Goal: Transaction & Acquisition: Subscribe to service/newsletter

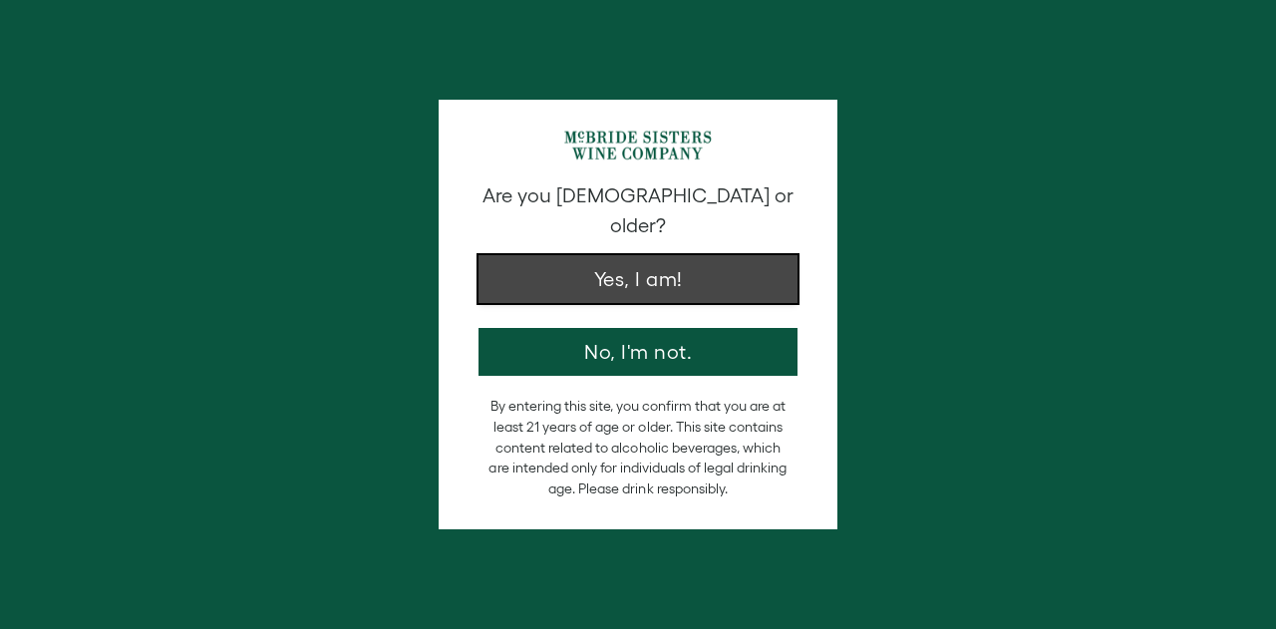
click at [602, 258] on button "Yes, I am!" at bounding box center [638, 279] width 319 height 48
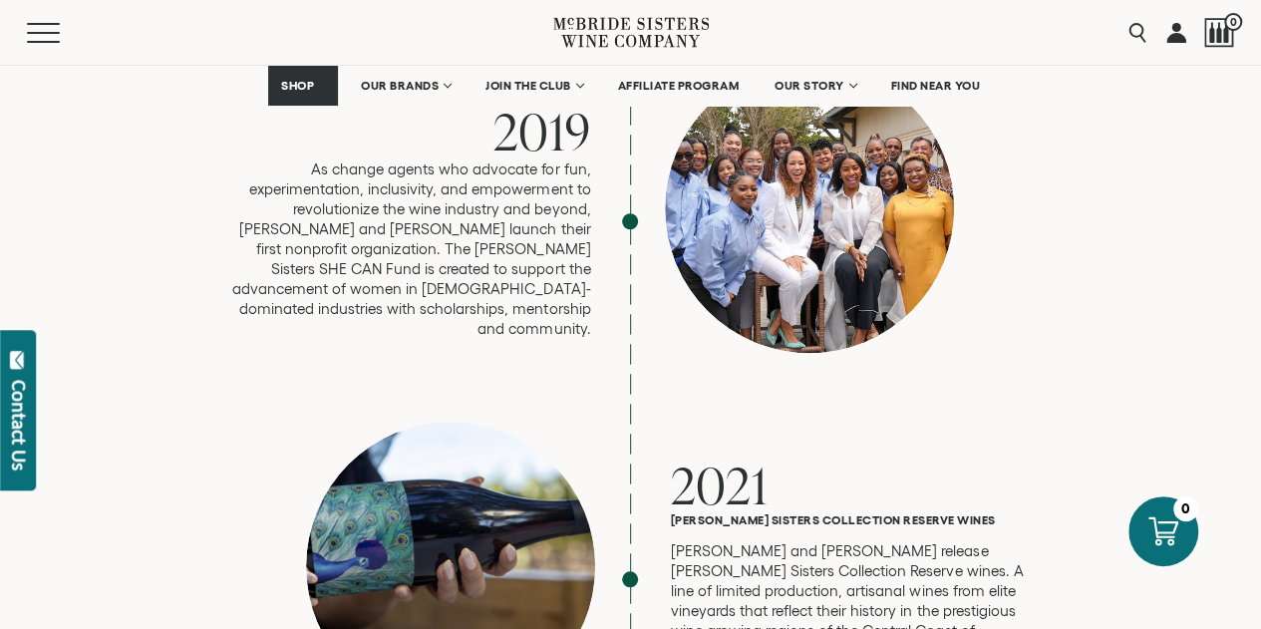
scroll to position [4586, 0]
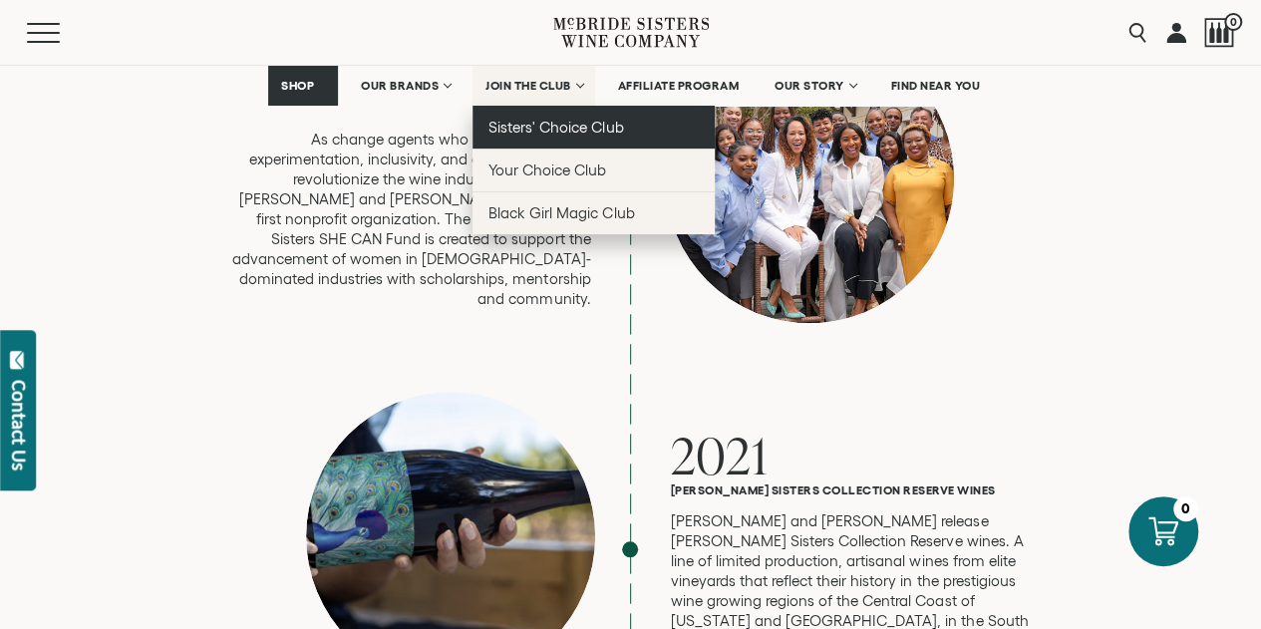
click at [523, 127] on span "Sisters' Choice Club" at bounding box center [556, 127] width 135 height 17
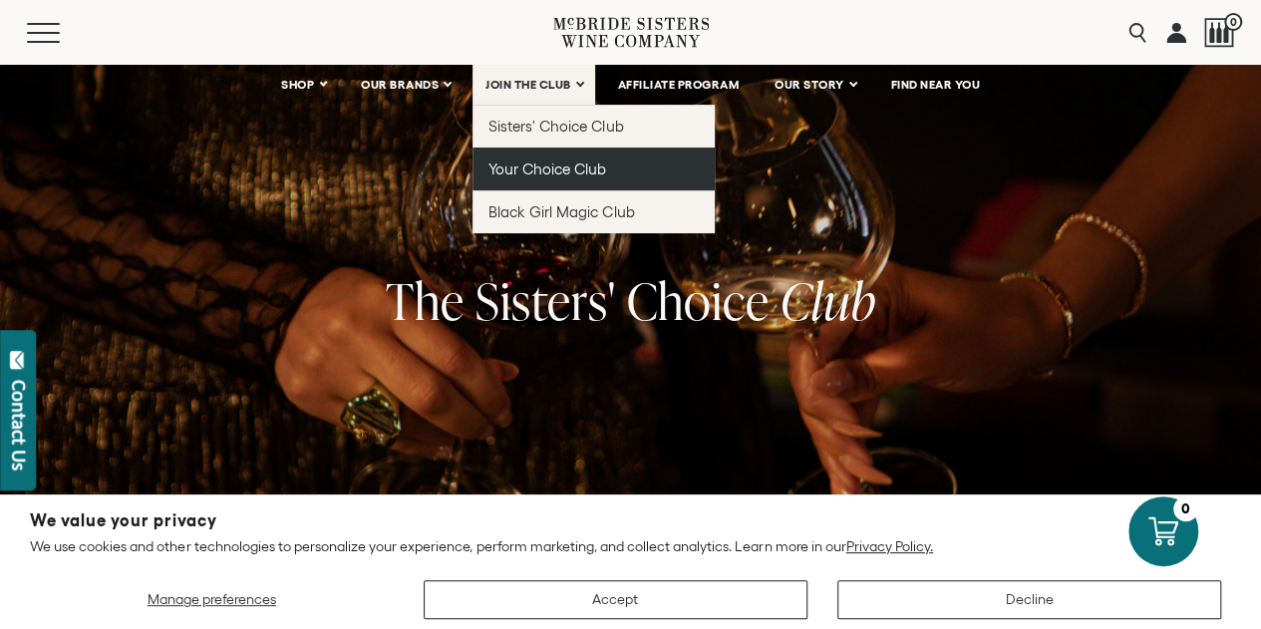
click at [535, 172] on span "Your Choice Club" at bounding box center [548, 169] width 118 height 17
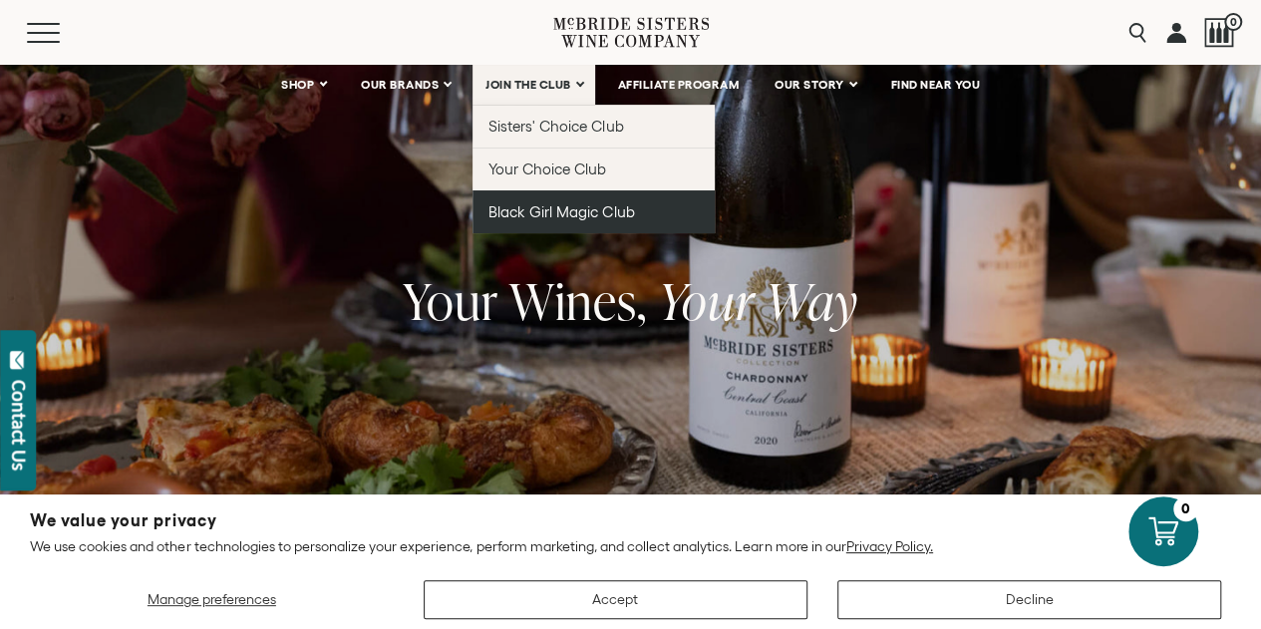
click at [558, 211] on span "Black Girl Magic Club" at bounding box center [562, 211] width 146 height 17
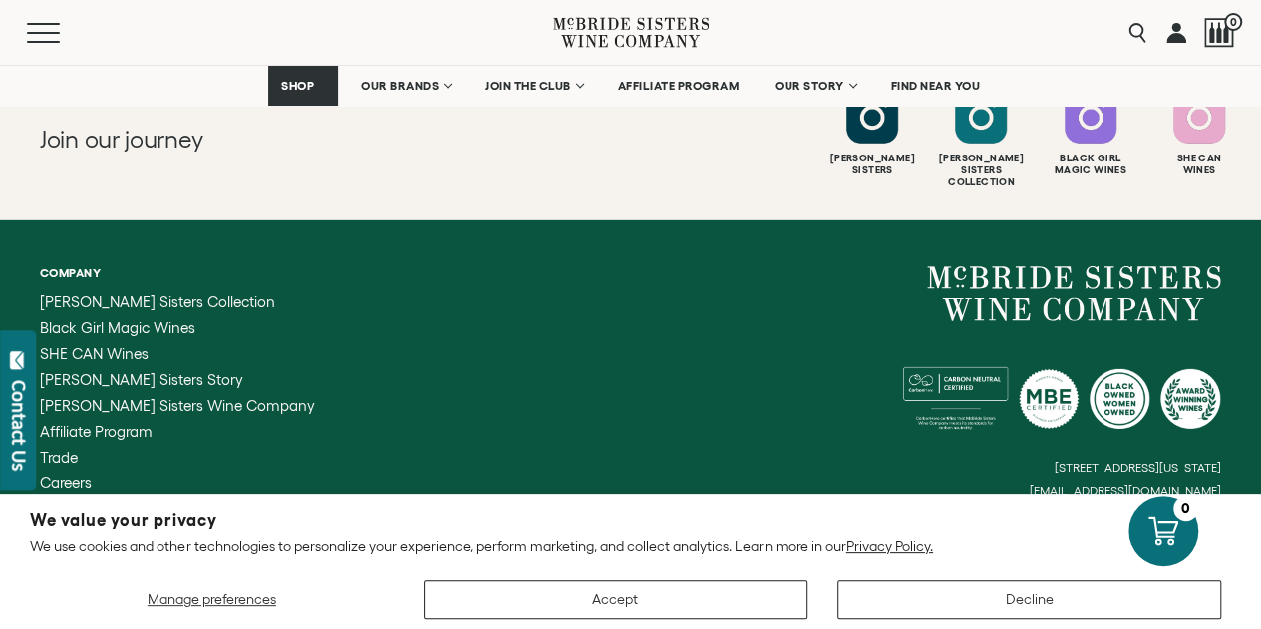
scroll to position [2991, 0]
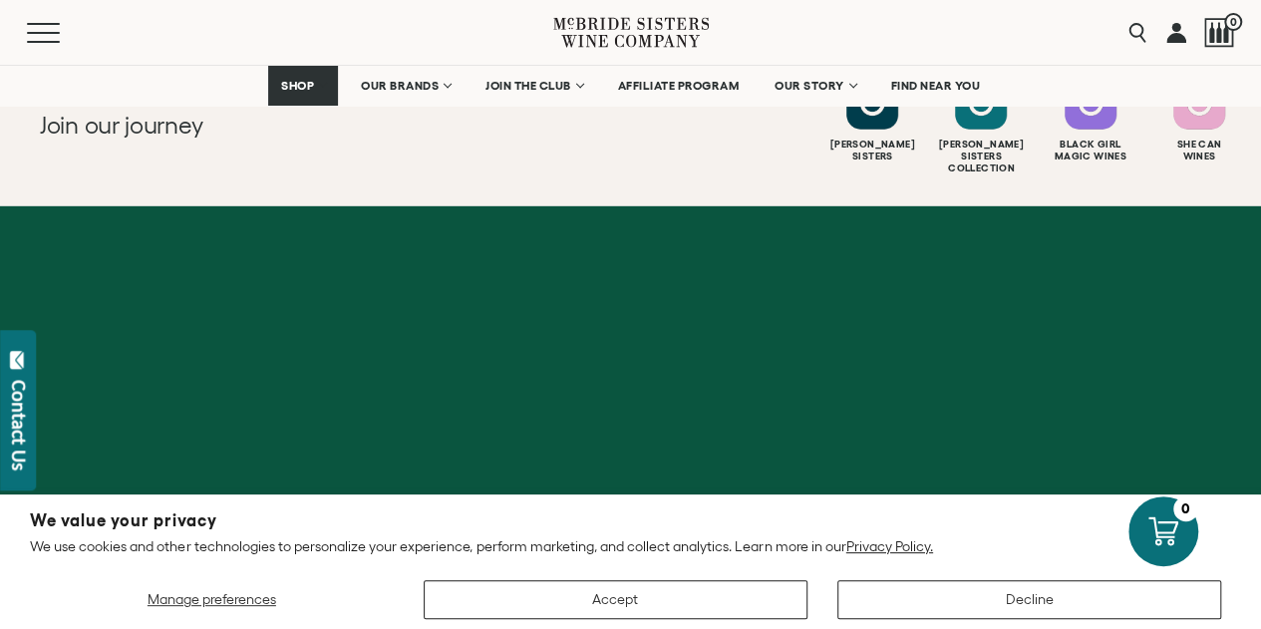
scroll to position [2771, 0]
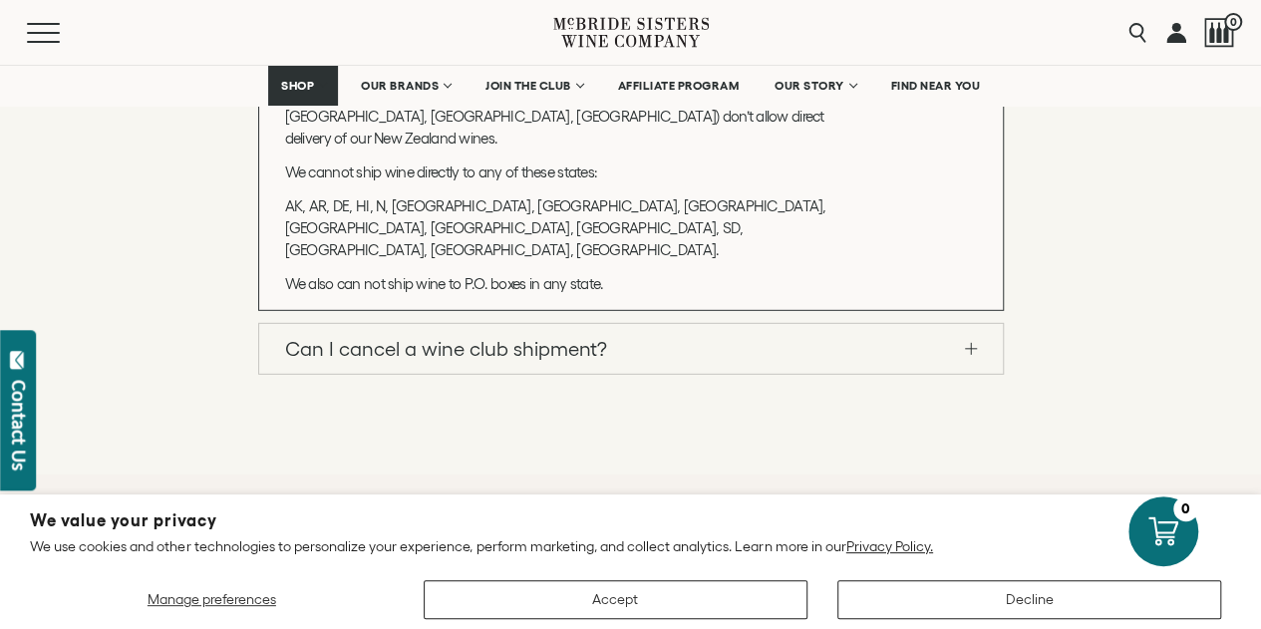
click at [970, 349] on span at bounding box center [971, 348] width 12 height 1
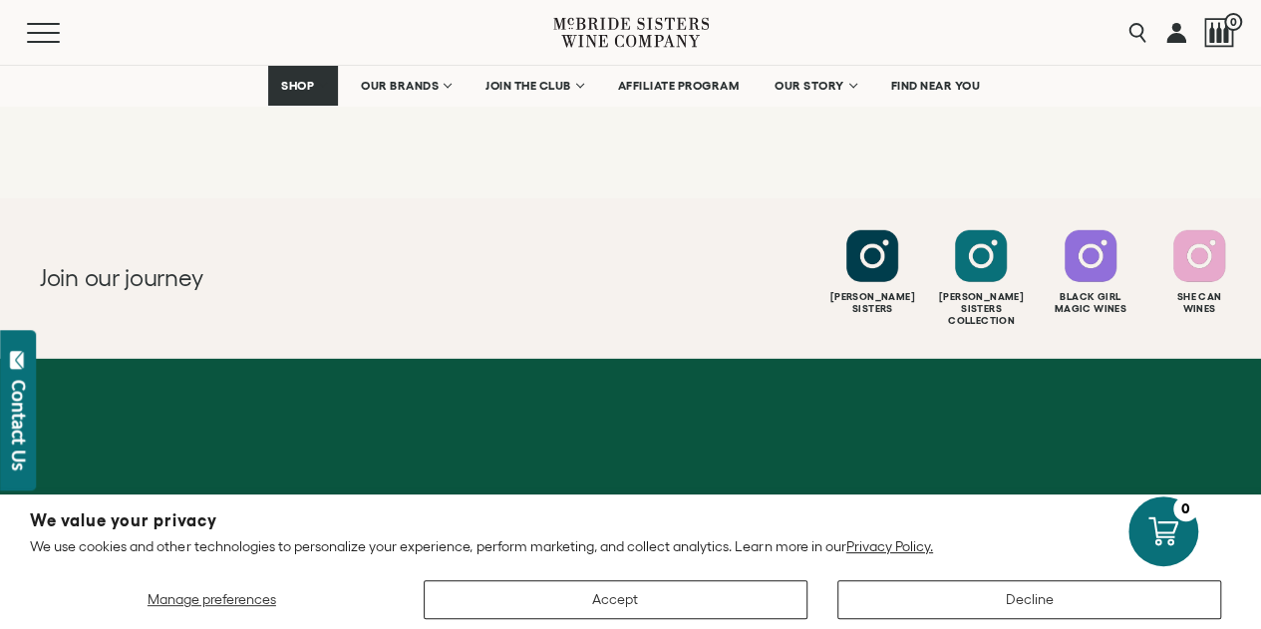
scroll to position [2870, 0]
